Goal: Information Seeking & Learning: Learn about a topic

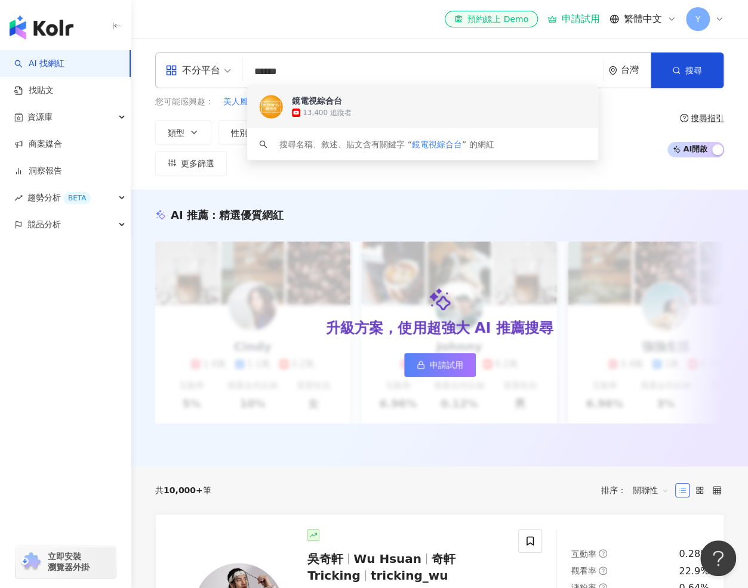
click at [332, 108] on div "13,400 追蹤者" at bounding box center [327, 113] width 49 height 10
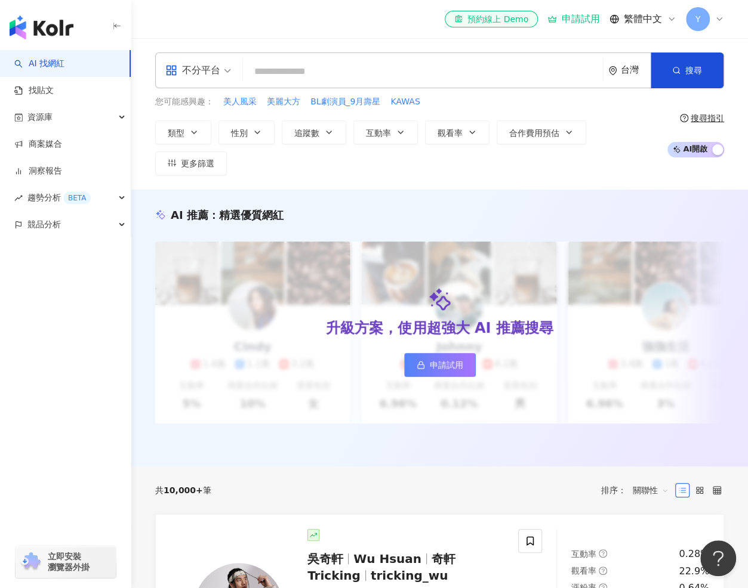
click at [461, 202] on div "AI 推薦 ： 精選優質網紅 升級方案，使用超強大 AI 推薦搜尋 申請試用 Cindy 1.4萬 1.1萬 3.2萬 互動率 5% 商業合作比例 10% 受…" at bounding box center [439, 328] width 616 height 277
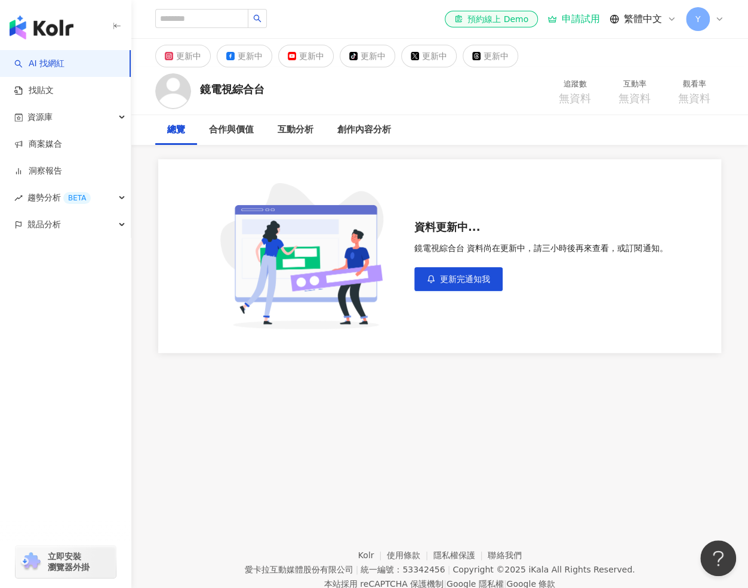
click at [295, 427] on div "更新中 更新中 更新中 tiktok-icon 更新中 更新中 更新中 鏡電視綜合台 追蹤數 無資料 互動率 無資料 觀看率 無資料 總覽 合作與價值 互動分…" at bounding box center [439, 267] width 616 height 456
